Goal: Task Accomplishment & Management: Complete application form

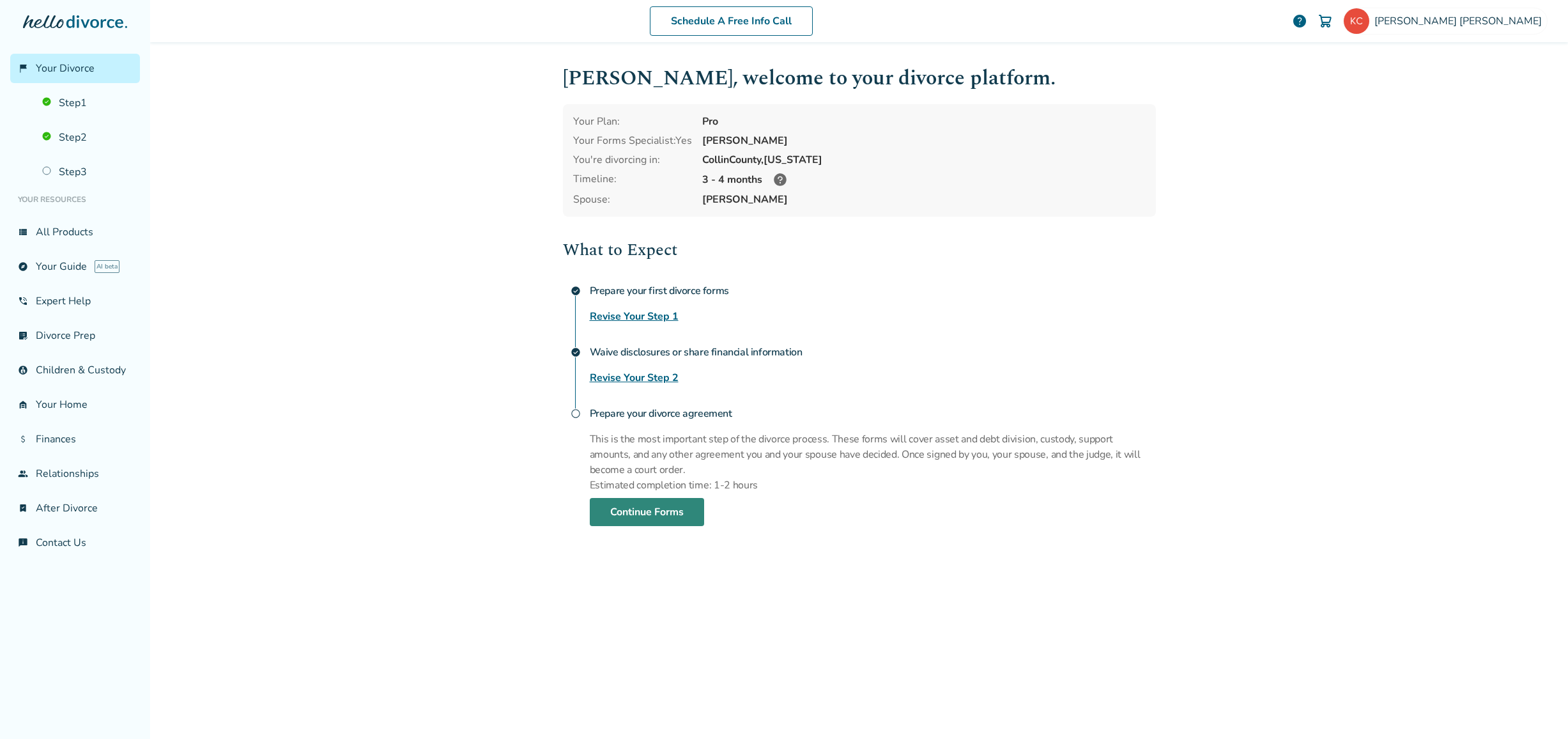
click at [638, 513] on link "Continue Forms" at bounding box center [647, 511] width 114 height 29
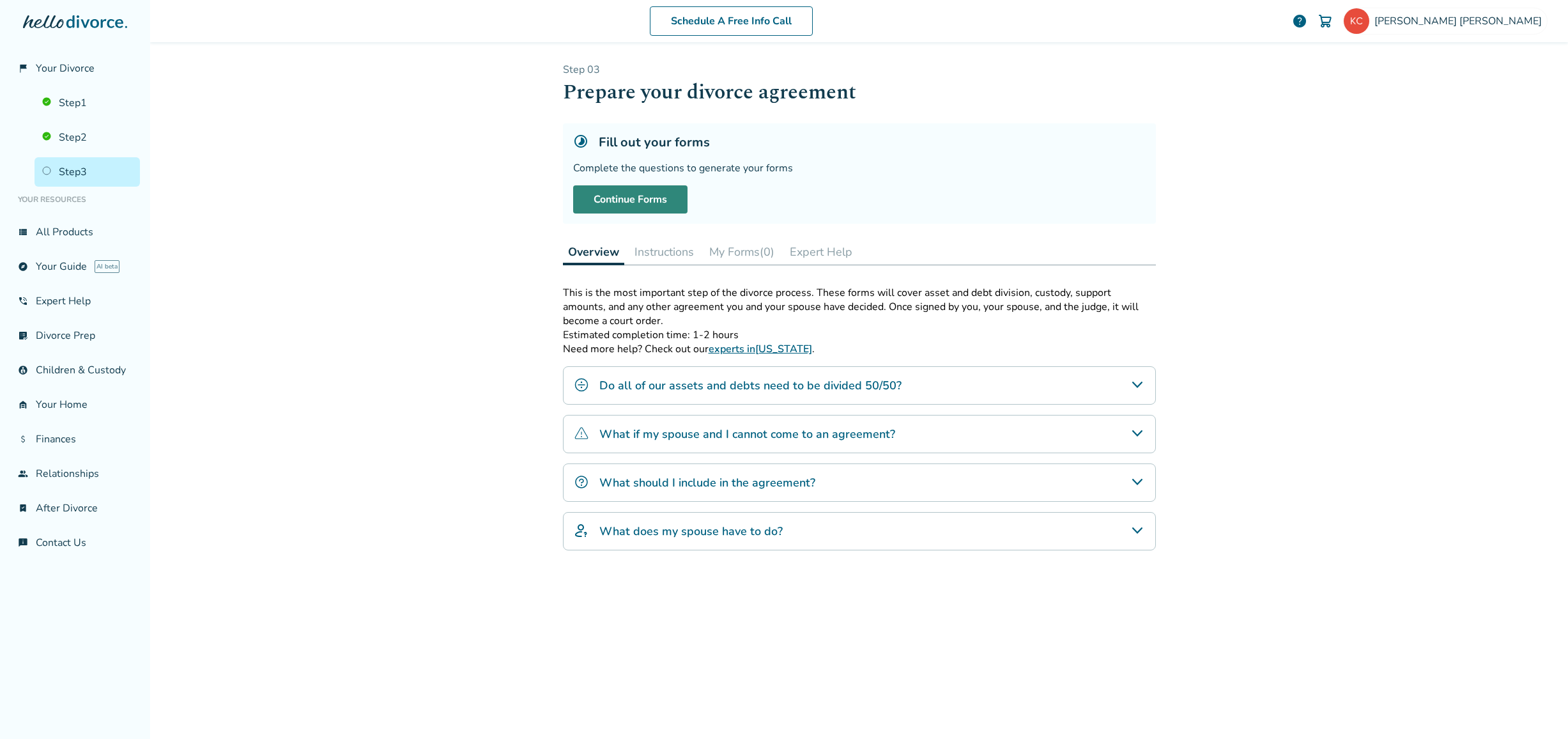
click at [617, 194] on link "Continue Forms" at bounding box center [630, 199] width 114 height 29
